Goal: Communication & Community: Answer question/provide support

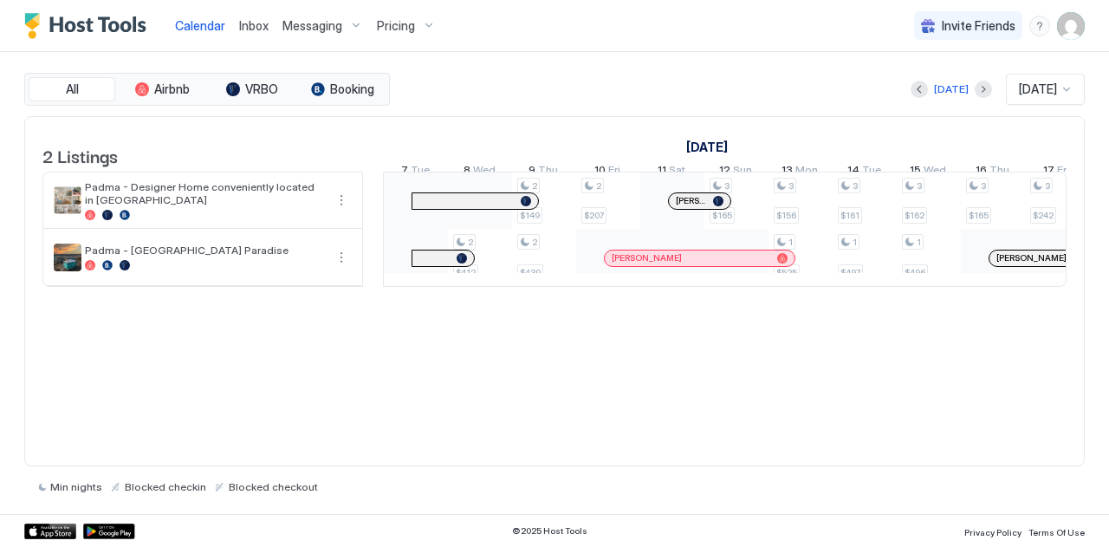
scroll to position [0, 1873]
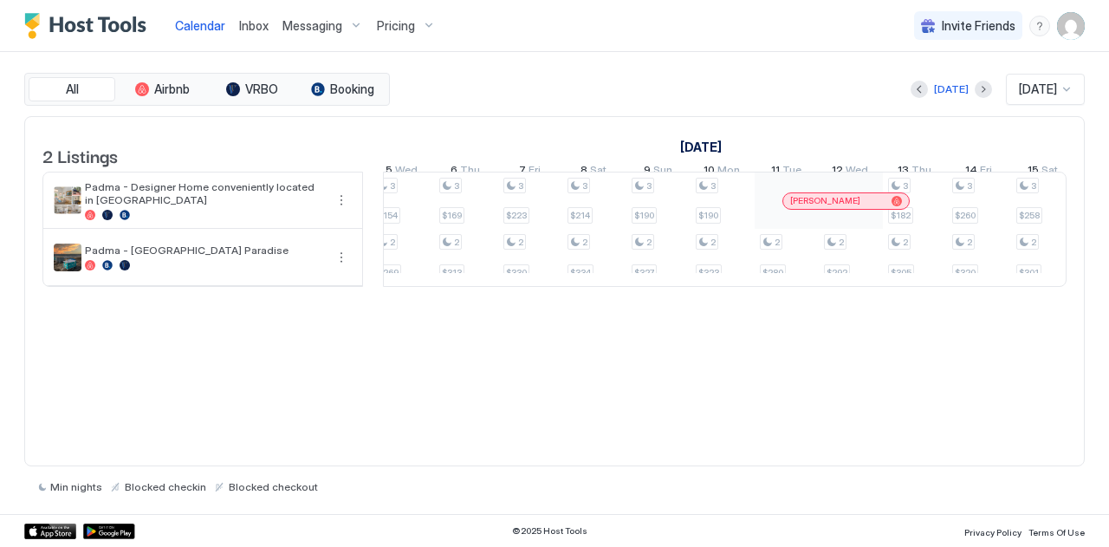
click at [256, 27] on span "Inbox" at bounding box center [253, 25] width 29 height 15
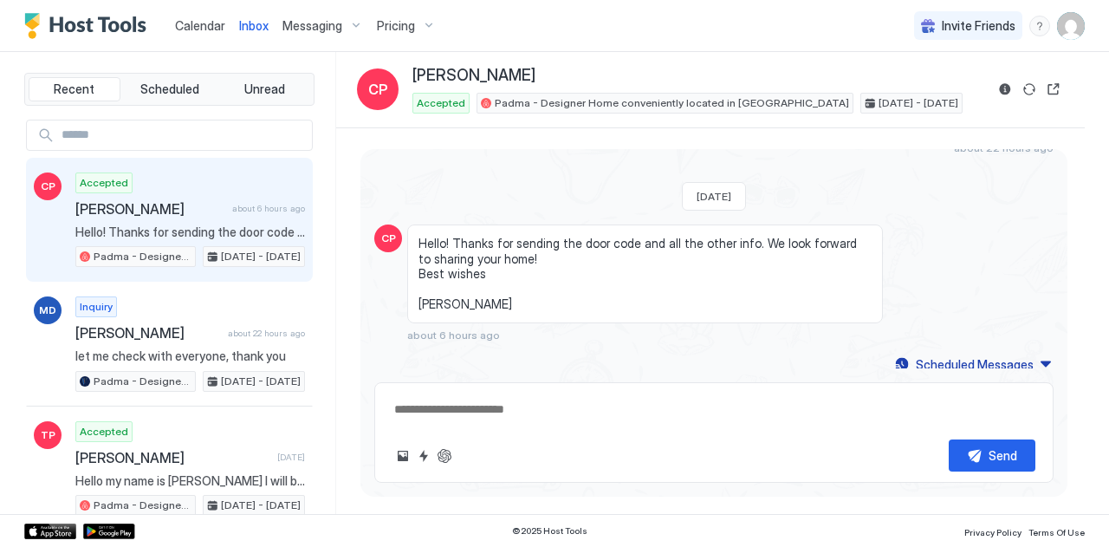
click at [196, 29] on span "Calendar" at bounding box center [200, 25] width 50 height 15
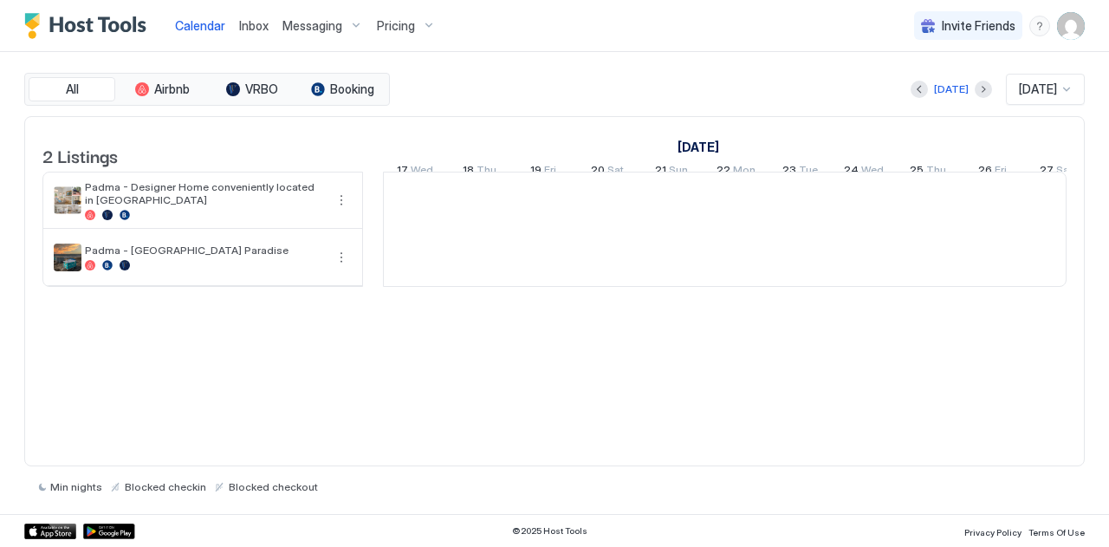
scroll to position [0, 963]
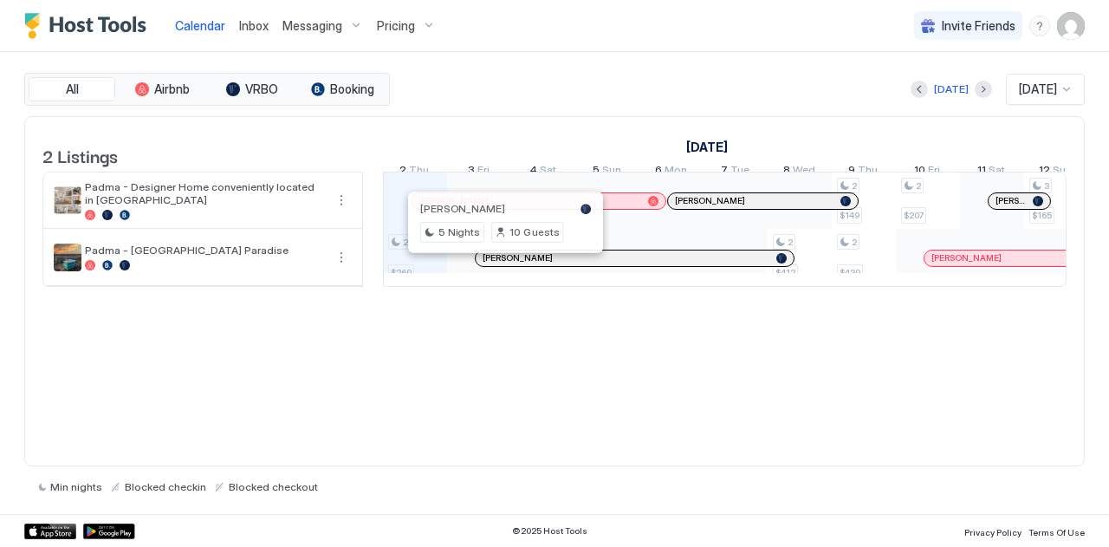
click at [501, 265] on div at bounding box center [502, 258] width 14 height 14
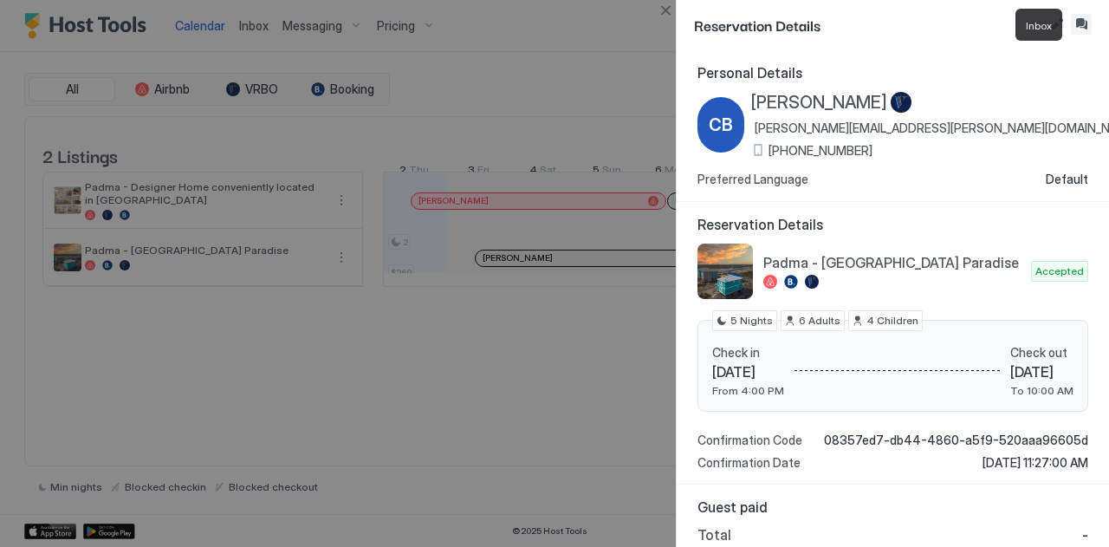
click at [1078, 27] on button "Inbox" at bounding box center [1081, 24] width 21 height 21
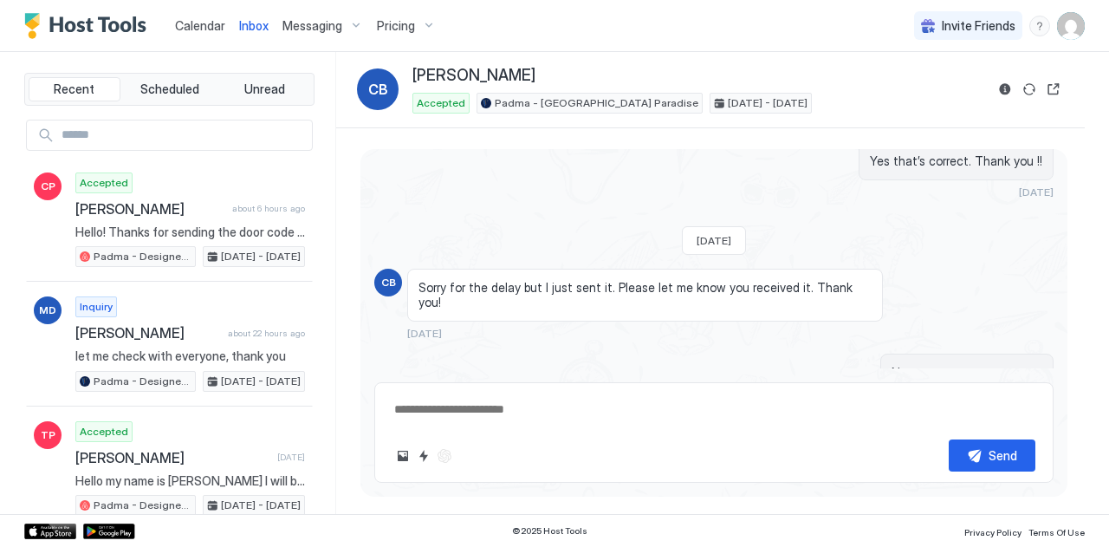
scroll to position [1874, 0]
